Goal: Task Accomplishment & Management: Manage account settings

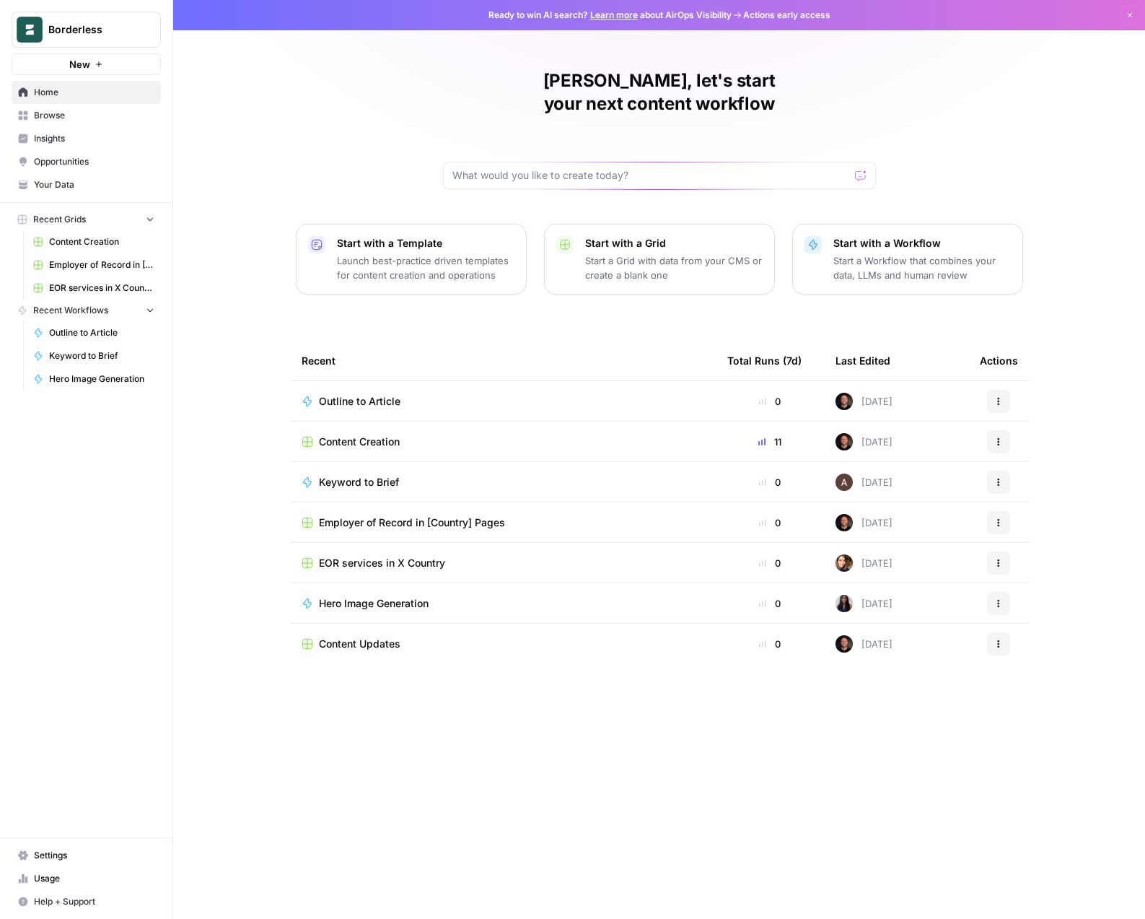
click at [353, 434] on span "Content Creation" at bounding box center [359, 441] width 81 height 14
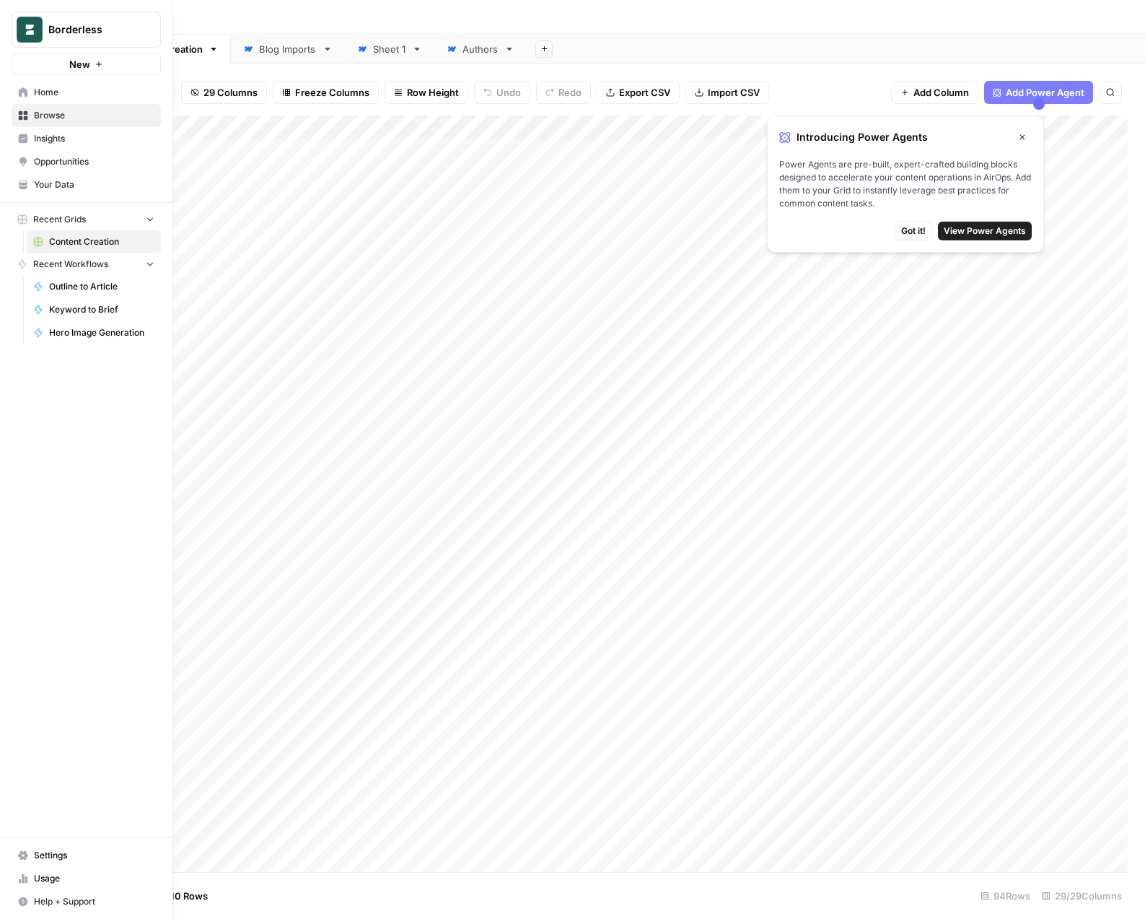
click at [56, 154] on link "Opportunities" at bounding box center [86, 161] width 149 height 23
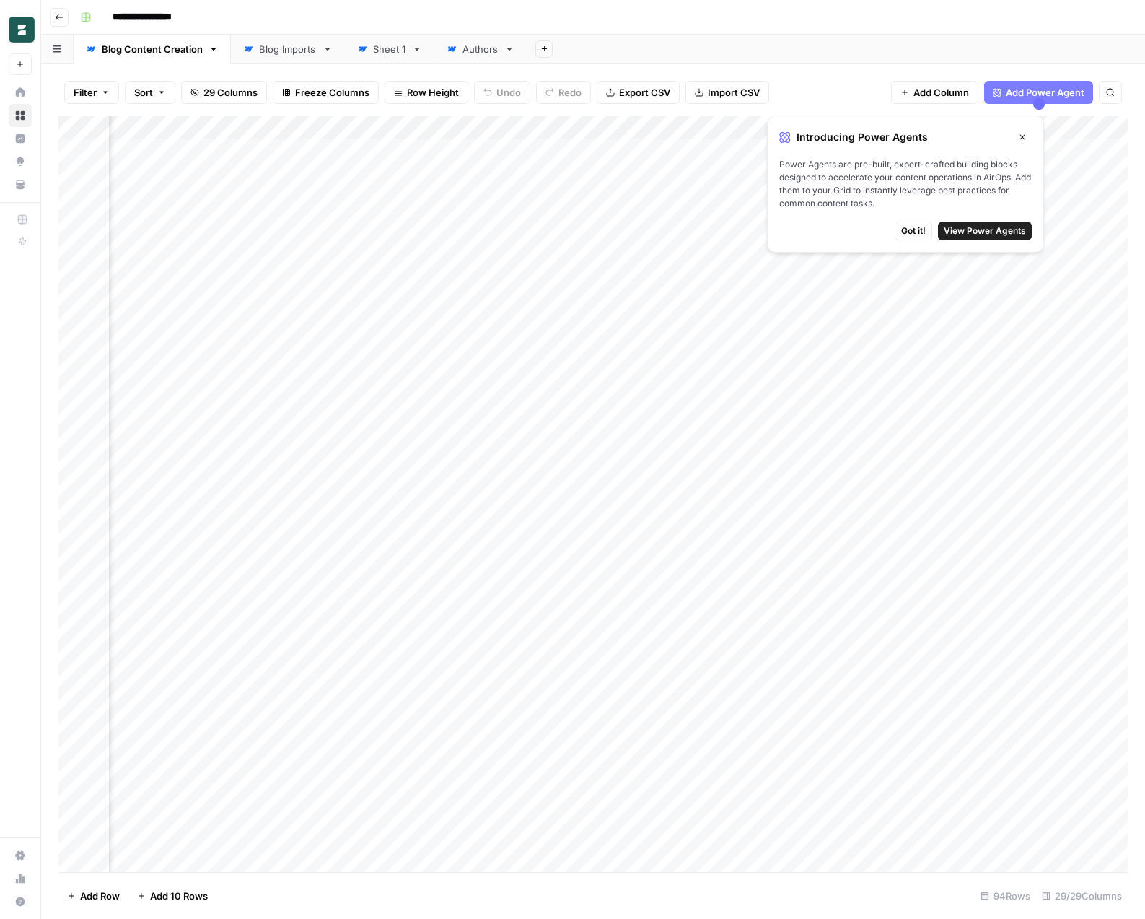
scroll to position [0, 3481]
click at [1021, 135] on icon "button" at bounding box center [1022, 137] width 5 height 5
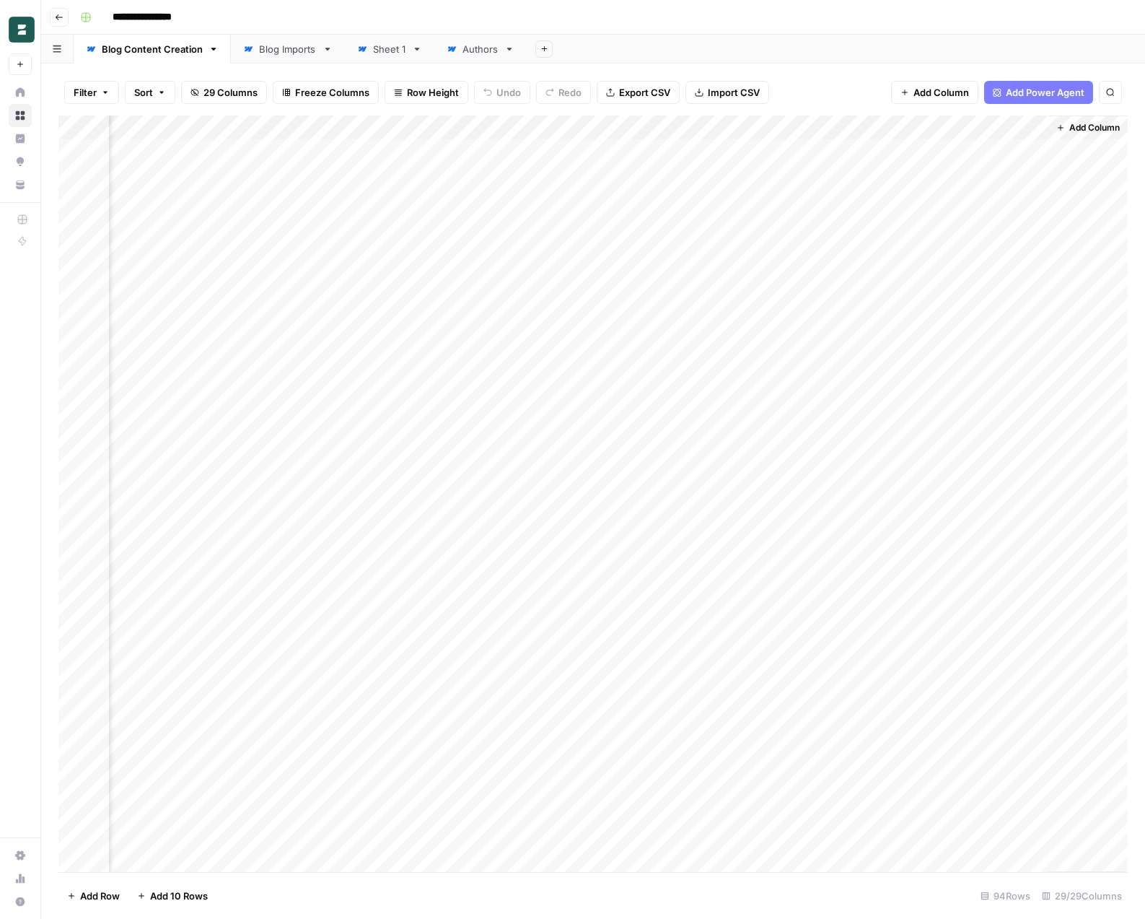
click at [720, 37] on div "Add Sheet" at bounding box center [836, 49] width 618 height 29
click at [25, 655] on div "Borderless New Home Browse Insights Opportunities Your Data Recent Grids Conten…" at bounding box center [20, 459] width 40 height 919
